Goal: Task Accomplishment & Management: Complete application form

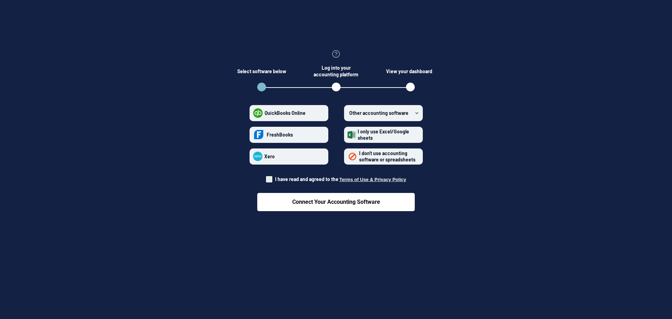
click at [268, 177] on span at bounding box center [269, 179] width 6 height 6
click at [266, 177] on input "I have read and agreed to the Terms of Use & Privacy Policy" at bounding box center [266, 177] width 0 height 0
checkbox input "true"
click at [388, 140] on span "I only use Excel/Google sheets" at bounding box center [387, 134] width 63 height 12
click at [348, 135] on sheets "I only use Excel/Google sheets" at bounding box center [348, 134] width 0 height 0
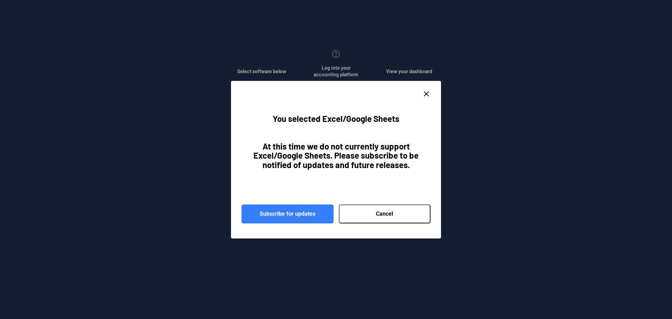
click at [403, 219] on button "Cancel" at bounding box center [385, 213] width 92 height 19
radio sheets "false"
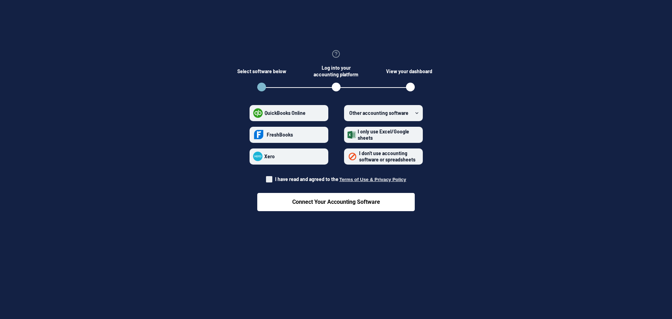
click at [410, 161] on span "I don't use accounting software or spreadsheets" at bounding box center [387, 156] width 56 height 12
click at [348, 157] on spreadsheets "I don't use accounting software or spreadsheets" at bounding box center [348, 156] width 0 height 0
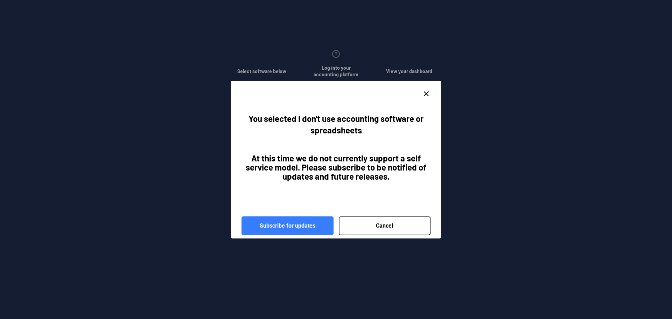
click at [388, 222] on button "Cancel" at bounding box center [385, 225] width 92 height 19
radio spreadsheets "false"
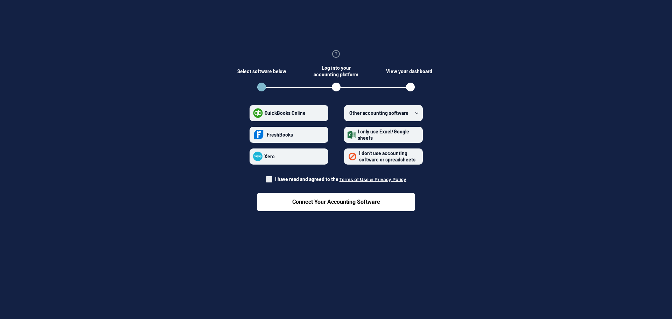
click at [399, 114] on span "Other accounting software" at bounding box center [378, 113] width 59 height 6
click at [348, 113] on software "Other accounting software" at bounding box center [348, 113] width 0 height 0
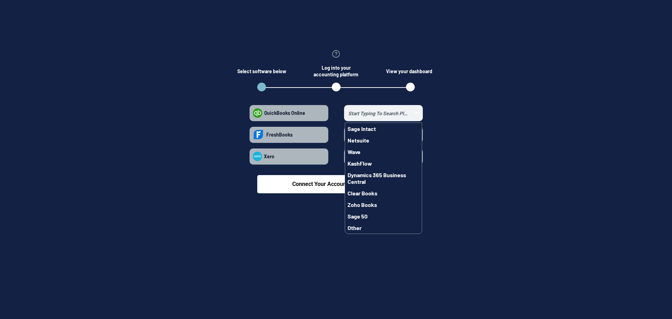
click at [399, 114] on input "Sage Intact Netsuite Wave KashFlow Dynamics 365 Business Central Clear Books Zo…" at bounding box center [378, 113] width 67 height 8
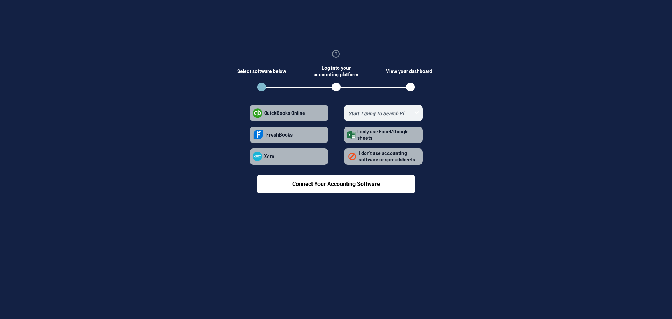
click at [382, 135] on span "I only use Excel/Google sheets" at bounding box center [388, 134] width 64 height 12
click at [348, 135] on sheets "I only use Excel/Google sheets" at bounding box center [347, 134] width 0 height 0
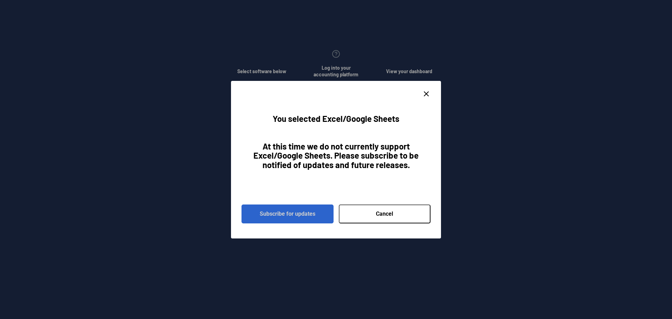
click at [286, 214] on button "Subscribe for updates" at bounding box center [288, 213] width 92 height 19
radio sheets "false"
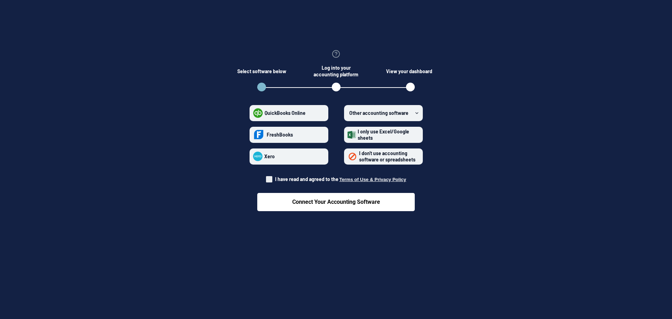
click at [271, 180] on span at bounding box center [269, 179] width 6 height 6
click at [266, 178] on input "I have read and agreed to the Terms of Use & Privacy Policy" at bounding box center [266, 177] width 0 height 0
checkbox input "true"
click at [412, 80] on div "Select software below Log into your accounting platform View your dashboard" at bounding box center [336, 85] width 210 height 17
click at [334, 88] on div "open step 2" at bounding box center [336, 87] width 9 height 9
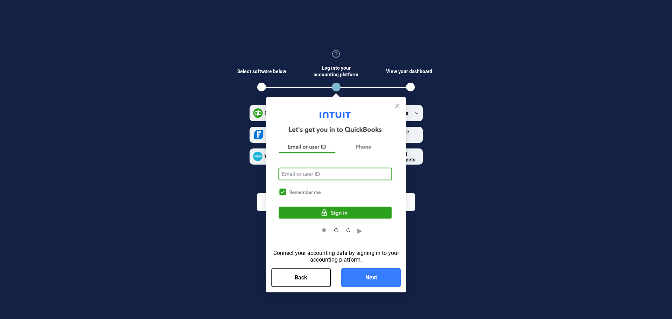
click at [319, 179] on img "Steps Indicator" at bounding box center [336, 167] width 130 height 115
click at [397, 104] on icon "Close tooltip" at bounding box center [397, 105] width 7 height 7
